Goal: Register for event/course

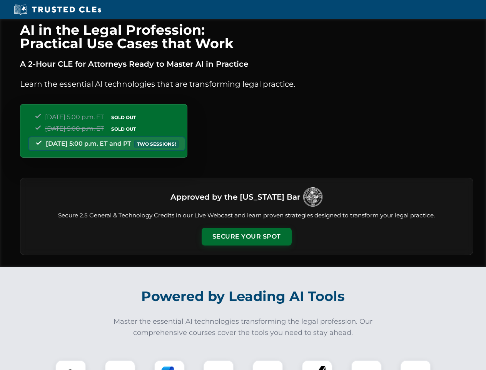
click at [246, 236] on button "Secure Your Spot" at bounding box center [247, 237] width 90 height 18
click at [71, 365] on img at bounding box center [71, 375] width 22 height 22
